Goal: Navigation & Orientation: Find specific page/section

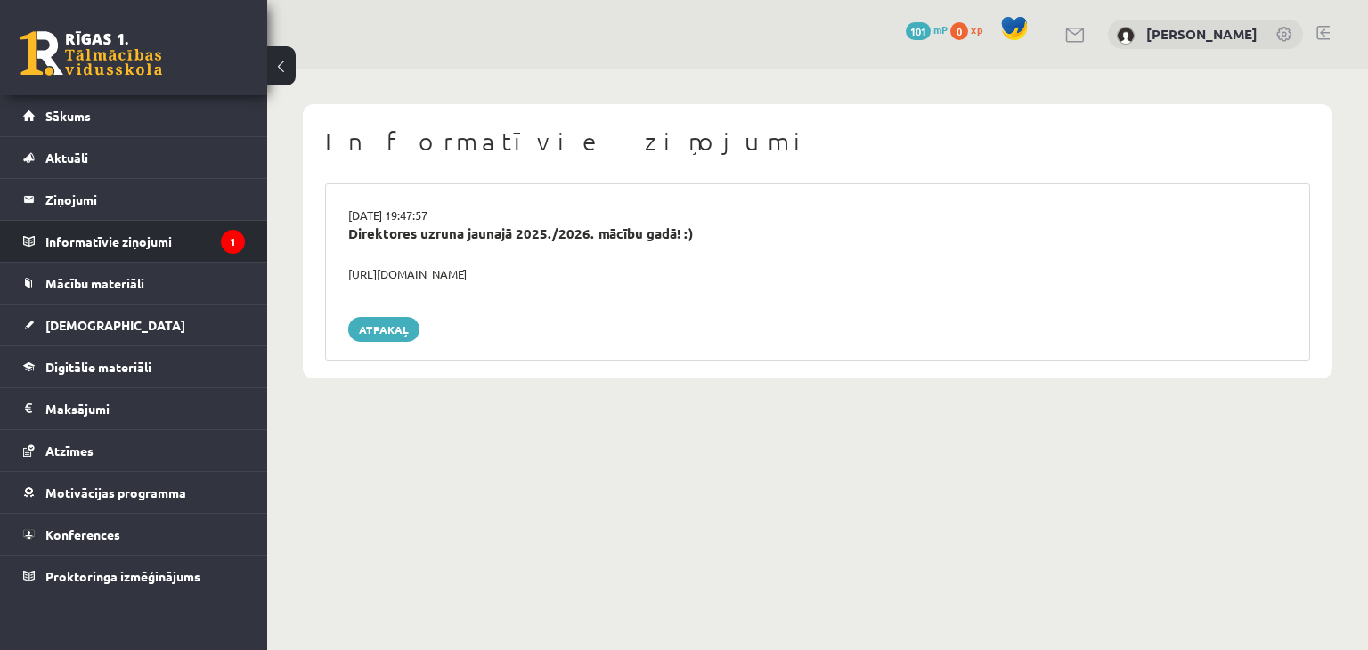
click at [160, 241] on legend "Informatīvie ziņojumi 1" at bounding box center [145, 241] width 200 height 41
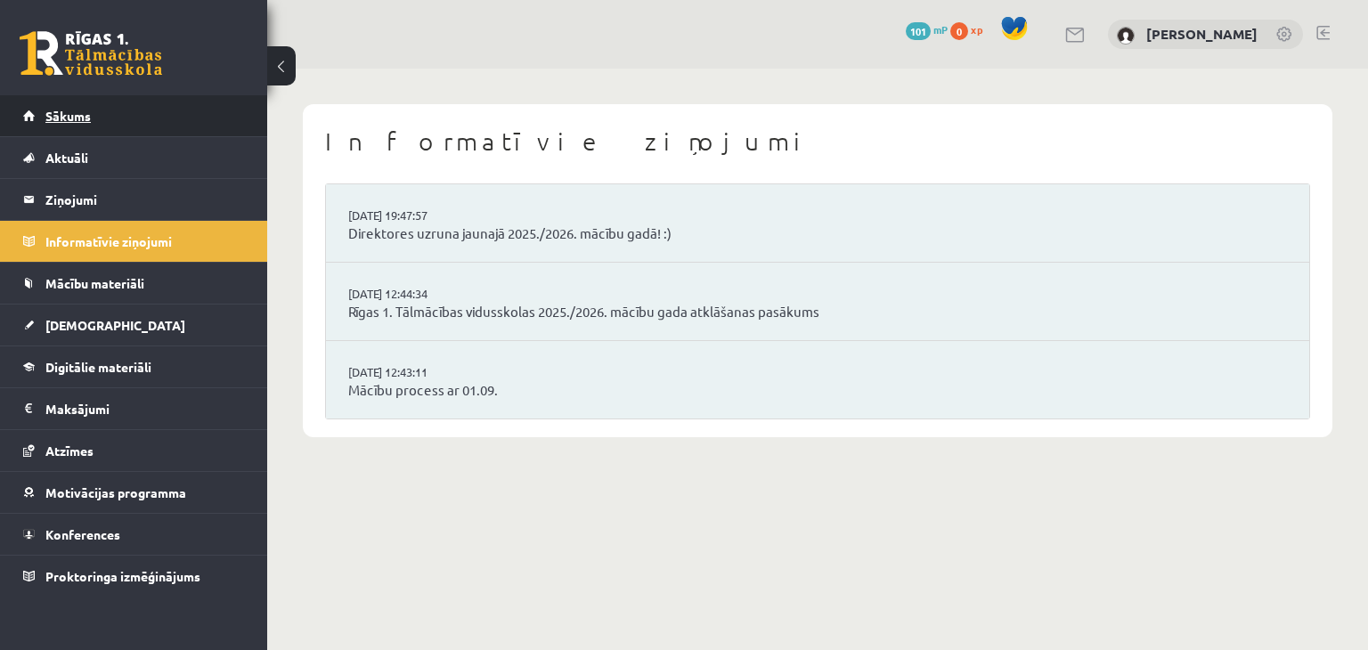
click at [66, 110] on span "Sākums" at bounding box center [67, 116] width 45 height 16
